Goal: Navigation & Orientation: Find specific page/section

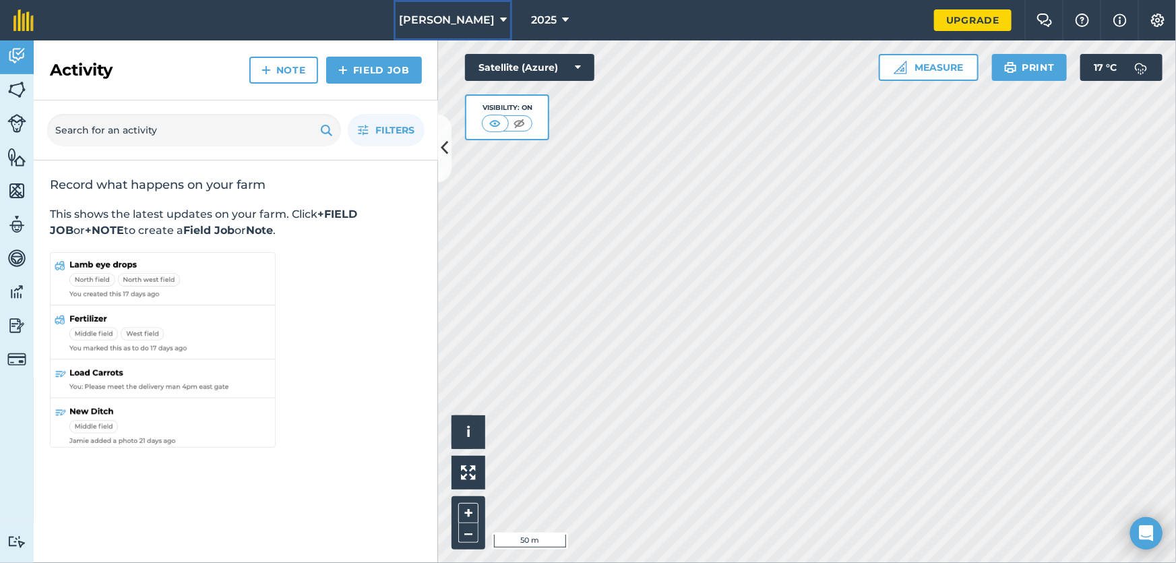
click at [469, 24] on span "[PERSON_NAME]" at bounding box center [447, 20] width 96 height 16
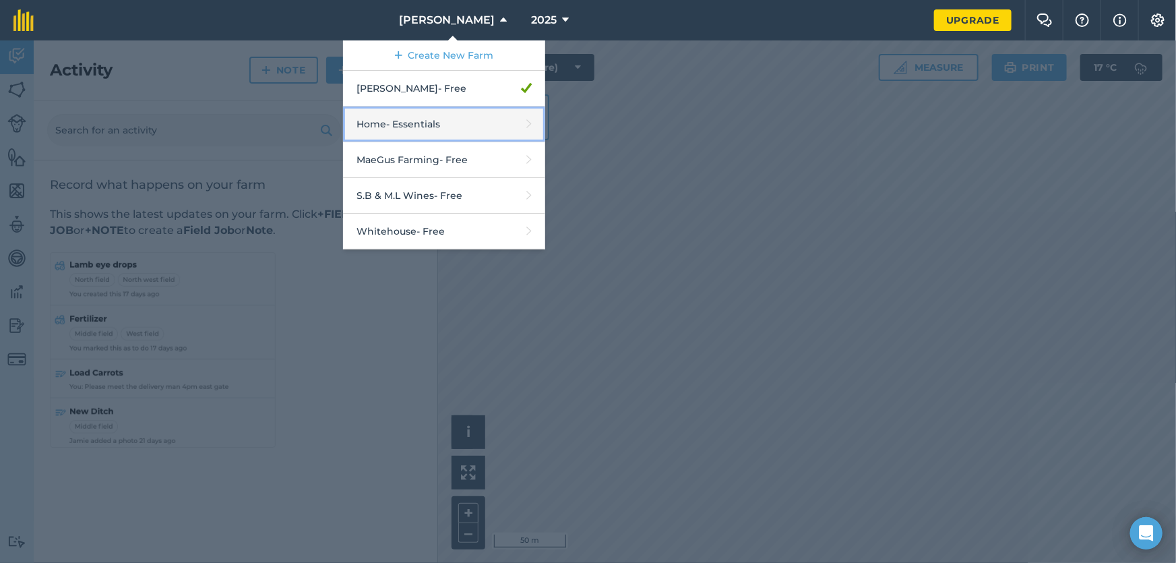
click at [461, 133] on link "Home - Essentials" at bounding box center [444, 125] width 202 height 36
